Goal: Information Seeking & Learning: Learn about a topic

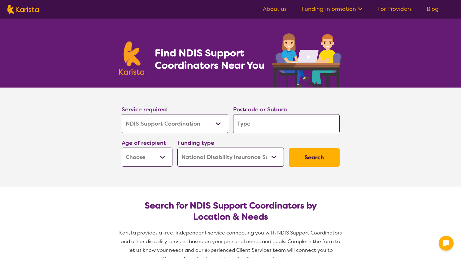
select select "NDIS Support Coordination"
select select "NDIS"
select select "NDIS Support Coordination"
select select "NDIS"
click at [263, 125] on input "search" at bounding box center [286, 123] width 107 height 19
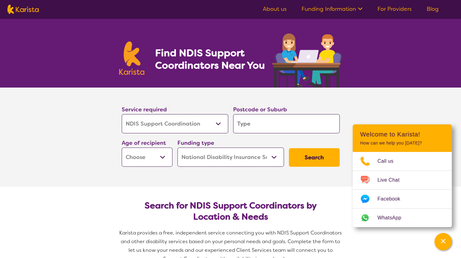
type input "A"
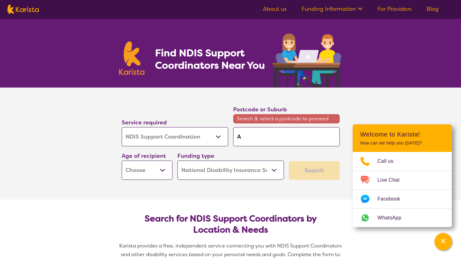
type input "Al"
type input "Alb"
type input "Albu"
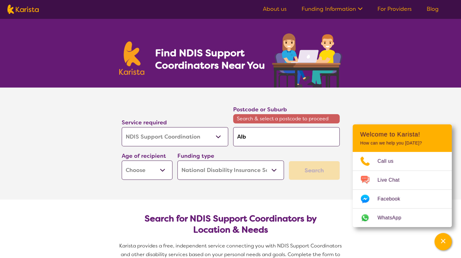
type input "Albu"
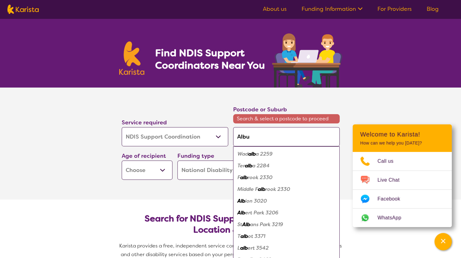
type input "Albur"
type input "Albury"
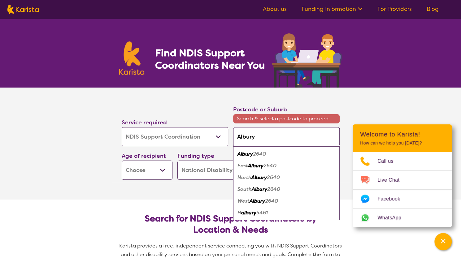
click at [260, 154] on em "2640" at bounding box center [259, 154] width 13 height 7
type input "2640"
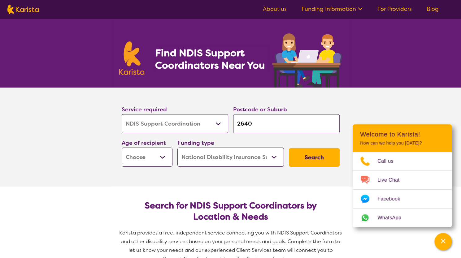
click at [165, 159] on select "Early Childhood - 0 to 9 Child - 10 to 11 Adolescent - 12 to 17 Adult - 18 to 6…" at bounding box center [147, 157] width 51 height 19
select select "AD"
click at [122, 148] on select "Early Childhood - 0 to 9 Child - 10 to 11 Adolescent - 12 to 17 Adult - 18 to 6…" at bounding box center [147, 157] width 51 height 19
select select "AD"
click at [318, 156] on button "Search" at bounding box center [314, 157] width 51 height 19
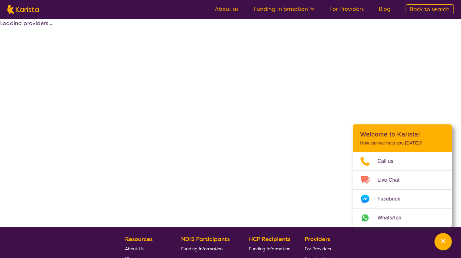
select select "by_score"
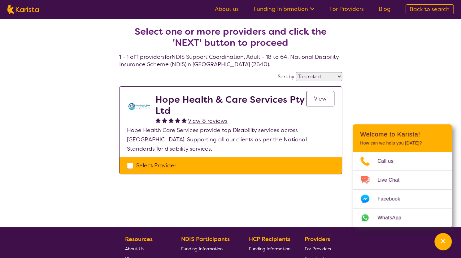
select select "NDIS Support Coordination"
select select "AD"
select select "NDIS"
select select "NDIS Support Coordination"
select select "AD"
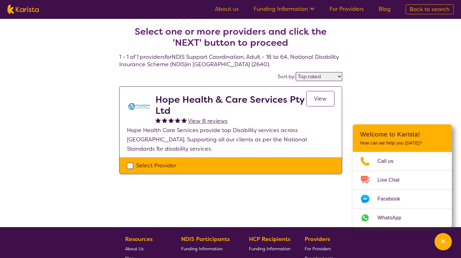
select select "NDIS"
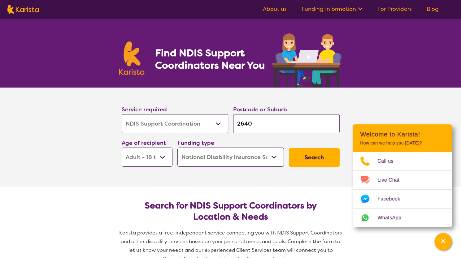
click at [254, 123] on input "2640" at bounding box center [286, 123] width 107 height 19
click at [316, 128] on input "2640" at bounding box center [286, 123] width 107 height 19
type input "264"
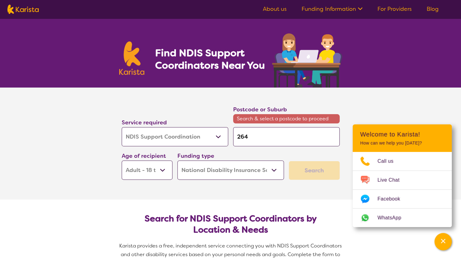
type input "26"
type input "2"
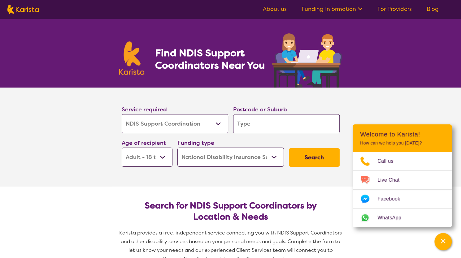
click at [248, 124] on input "search" at bounding box center [286, 123] width 107 height 19
